Goal: Information Seeking & Learning: Learn about a topic

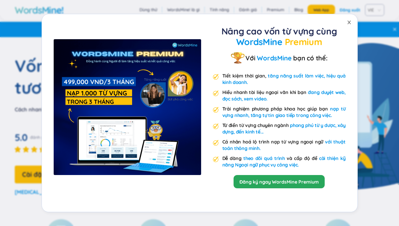
click at [346, 22] on span "Close" at bounding box center [349, 22] width 16 height 16
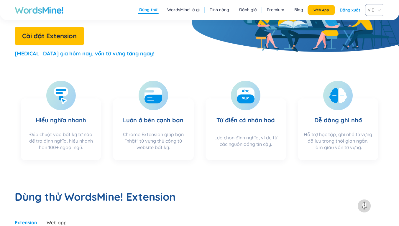
click at [82, 156] on section "Hiểu nghĩa nhanh Đúp chuột vào bất kỳ từ nào để tra định nghĩa, hiểu nhanh hơn …" at bounding box center [61, 129] width 80 height 62
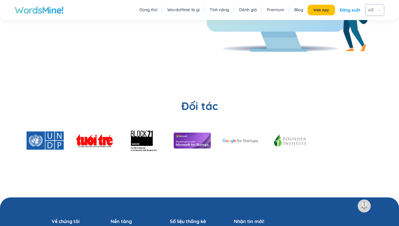
scroll to position [1384, 0]
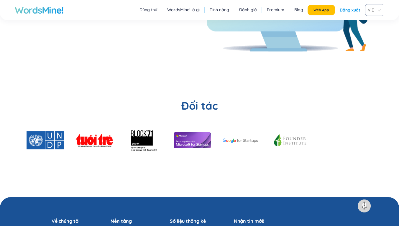
click at [167, 11] on link "WordsMine! là gì" at bounding box center [183, 10] width 32 height 6
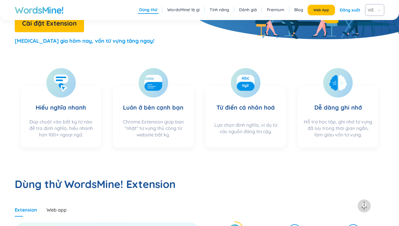
scroll to position [109, 0]
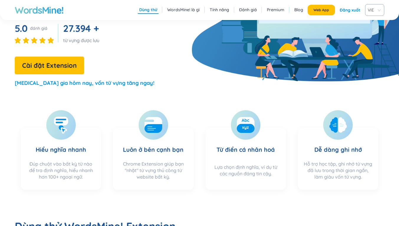
click at [209, 12] on link "Tính năng" at bounding box center [218, 10] width 19 height 6
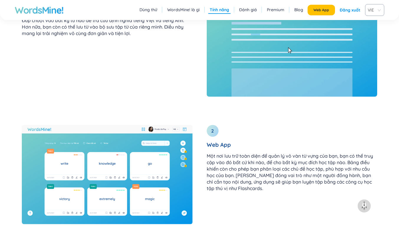
scroll to position [720, 0]
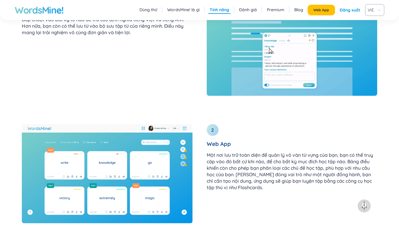
click at [95, 156] on img at bounding box center [107, 173] width 171 height 99
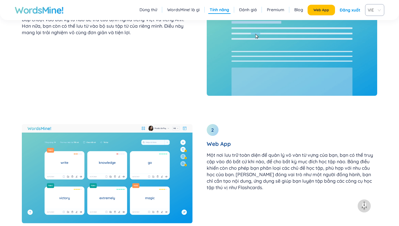
click at [213, 163] on p "Một nơi lưu trữ toàn diện để quản lý vô vàn từ vựng của bạn, bạn có thể truy cậ…" at bounding box center [291, 171] width 171 height 39
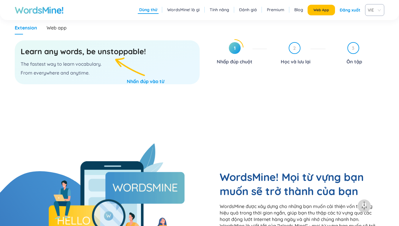
scroll to position [0, 0]
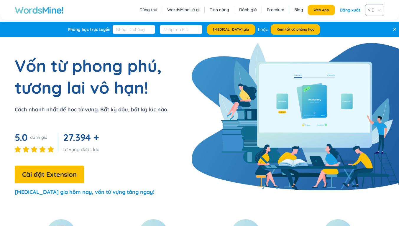
click at [64, 15] on h1 "WordsMine!" at bounding box center [39, 10] width 49 height 12
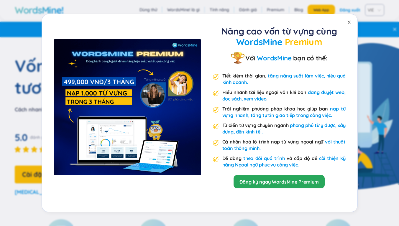
click at [352, 23] on span "Close" at bounding box center [349, 22] width 16 height 16
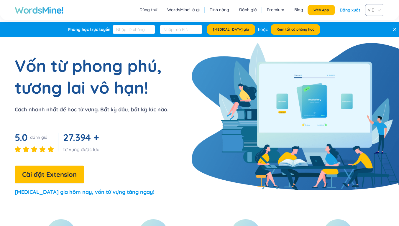
click at [167, 10] on link "WordsMine! là gì" at bounding box center [183, 10] width 32 height 6
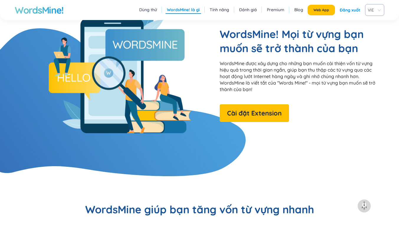
click at [209, 10] on link "Tính năng" at bounding box center [218, 10] width 19 height 6
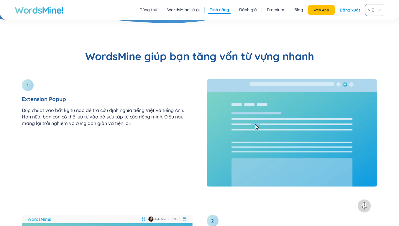
scroll to position [630, 0]
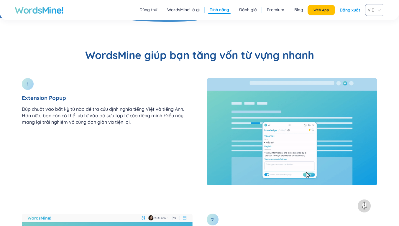
click at [204, 10] on ul "Dùng thử WordsMine! là gì Tính năng Đánh giá Premium Blog" at bounding box center [221, 10] width 166 height 8
click at [139, 7] on link "Dùng thử" at bounding box center [148, 10] width 18 height 6
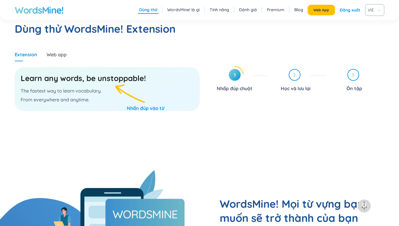
scroll to position [305, 0]
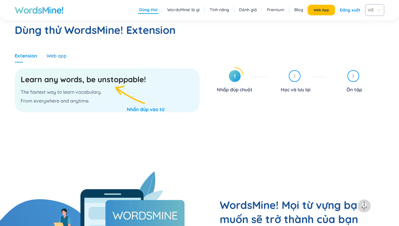
click at [67, 56] on div "Web app" at bounding box center [57, 55] width 20 height 6
click at [224, 12] on span "Bạn hãy lưu từ vựng trước nhé!" at bounding box center [203, 10] width 60 height 5
click at [226, 80] on icon at bounding box center [234, 75] width 17 height 17
click at [232, 74] on span "1" at bounding box center [235, 76] width 12 height 12
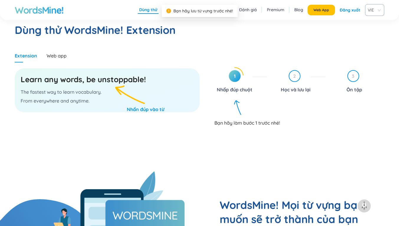
click at [271, 74] on div "2 Học và lưu lại" at bounding box center [298, 82] width 54 height 24
click at [155, 100] on div "Learn any words, be unstoppable! The fastest way to learn vocabulary. From ever…" at bounding box center [107, 90] width 185 height 44
drag, startPoint x: 127, startPoint y: 77, endPoint x: 147, endPoint y: 80, distance: 19.9
click at [147, 80] on h3 "Learn any words, be unstoppable!" at bounding box center [107, 79] width 173 height 11
click at [154, 80] on h3 "Learn any words, be unstoppable!" at bounding box center [107, 79] width 173 height 11
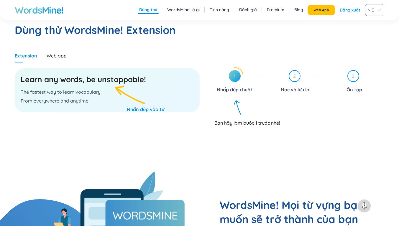
drag, startPoint x: 165, startPoint y: 83, endPoint x: 176, endPoint y: 83, distance: 10.6
click at [174, 83] on h3 "Learn any words, be unstoppable!" at bounding box center [107, 79] width 173 height 11
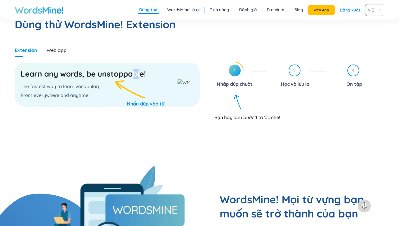
scroll to position [310, 0]
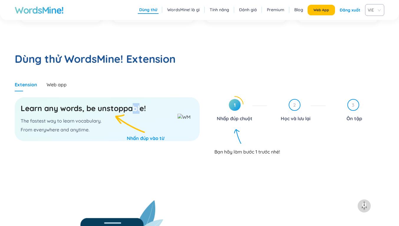
click at [330, 112] on div "3 Ôn tập" at bounding box center [357, 111] width 54 height 24
click at [348, 104] on span "3" at bounding box center [353, 105] width 11 height 11
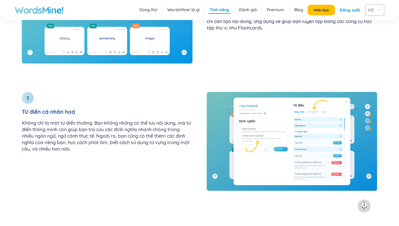
scroll to position [880, 0]
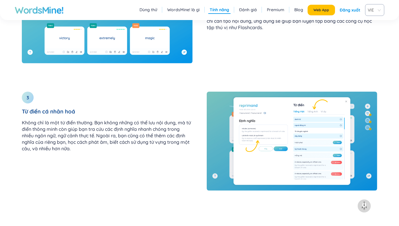
click at [334, 94] on img at bounding box center [291, 141] width 171 height 99
click at [323, 105] on img at bounding box center [291, 141] width 171 height 99
click at [324, 106] on img at bounding box center [291, 141] width 171 height 99
click at [201, 108] on div at bounding box center [291, 141] width 185 height 113
drag, startPoint x: 218, startPoint y: 102, endPoint x: 190, endPoint y: 123, distance: 34.6
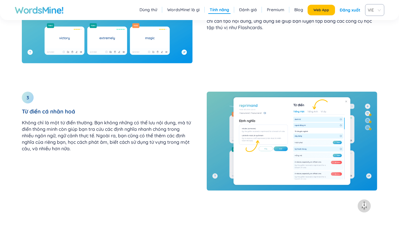
click at [190, 123] on div "3 Từ điển cá nhân hoá Không chỉ là một từ điển thường. Bạn không những có thể l…" at bounding box center [107, 124] width 185 height 79
click at [139, 11] on link "Dùng thử" at bounding box center [148, 10] width 18 height 6
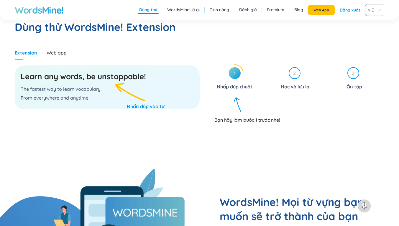
scroll to position [305, 0]
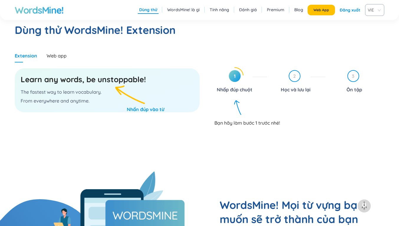
click at [102, 58] on div "Extension Web app" at bounding box center [107, 56] width 185 height 14
click at [67, 56] on div "Web app" at bounding box center [57, 55] width 20 height 6
click at [64, 12] on h1 "WordsMine!" at bounding box center [39, 10] width 49 height 12
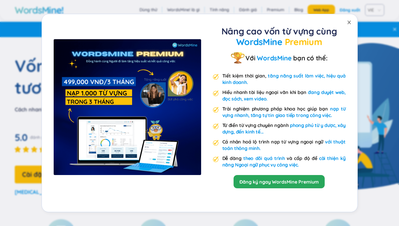
click at [350, 22] on icon "close" at bounding box center [348, 22] width 5 height 5
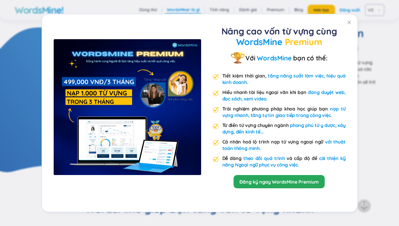
scroll to position [477, 0]
click at [347, 21] on icon "close" at bounding box center [348, 22] width 5 height 5
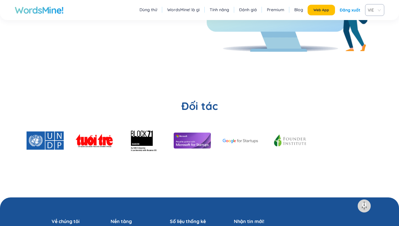
scroll to position [1384, 0]
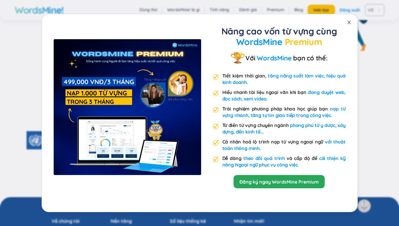
click at [348, 20] on icon "close" at bounding box center [348, 22] width 5 height 5
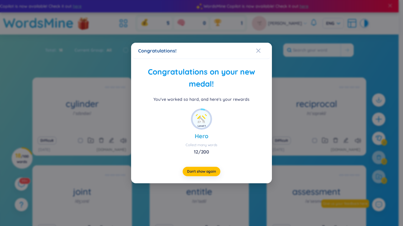
click at [261, 50] on span "Close" at bounding box center [264, 51] width 16 height 16
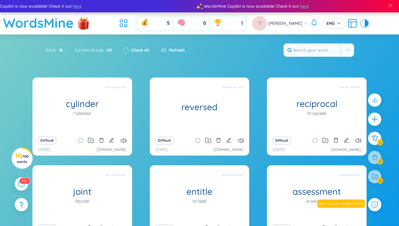
click at [213, 107] on div "(Definition is empty)" at bounding box center [200, 105] width 94 height 53
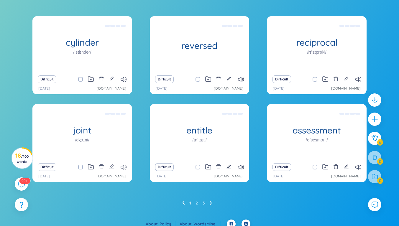
scroll to position [66, 0]
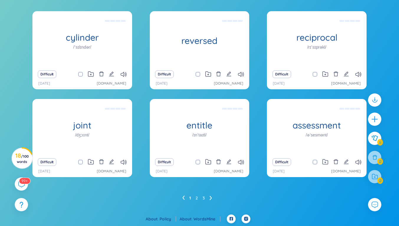
click at [210, 198] on icon at bounding box center [210, 198] width 2 height 4
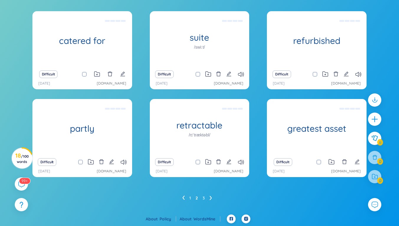
click at [210, 198] on icon at bounding box center [210, 198] width 2 height 4
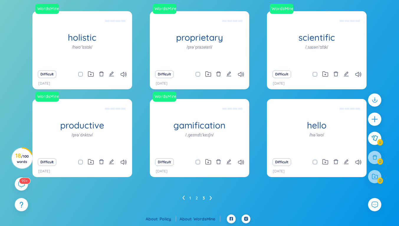
click at [183, 198] on icon at bounding box center [183, 198] width 2 height 4
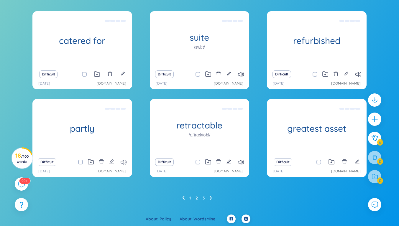
click at [230, 163] on icon "edit" at bounding box center [228, 161] width 5 height 5
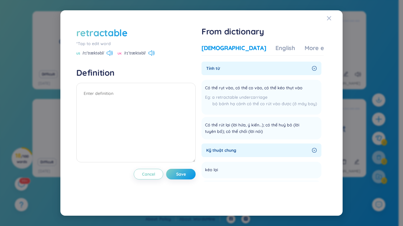
click at [231, 75] on div "Tính từ Có thể rụt vào, có thể co vào, có thể kéo thụt vào a retractable underc…" at bounding box center [261, 101] width 120 height 78
click at [275, 47] on div "English" at bounding box center [285, 48] width 20 height 8
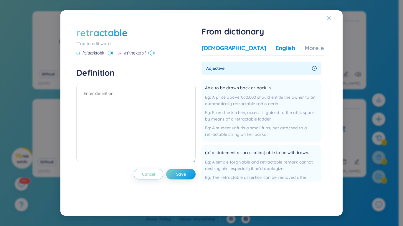
click at [228, 47] on div "[DEMOGRAPHIC_DATA]" at bounding box center [233, 48] width 65 height 8
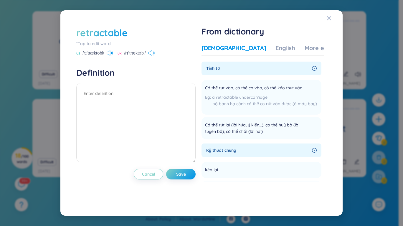
click at [326, 16] on div "retractable *Tap to edit word US /rɪˈtræktəbl/ UK /rɪˈtræktəbl/ Definition Canc…" at bounding box center [201, 112] width 282 height 205
click at [330, 18] on icon "Close" at bounding box center [329, 18] width 5 height 5
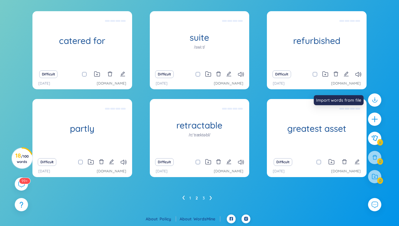
click at [378, 96] on div at bounding box center [374, 99] width 13 height 13
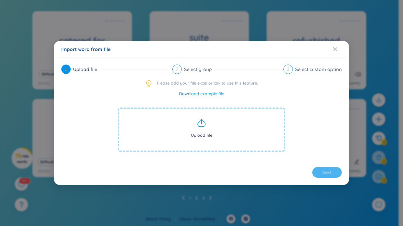
click at [335, 52] on div "Close" at bounding box center [335, 49] width 5 height 16
